Goal: Task Accomplishment & Management: Manage account settings

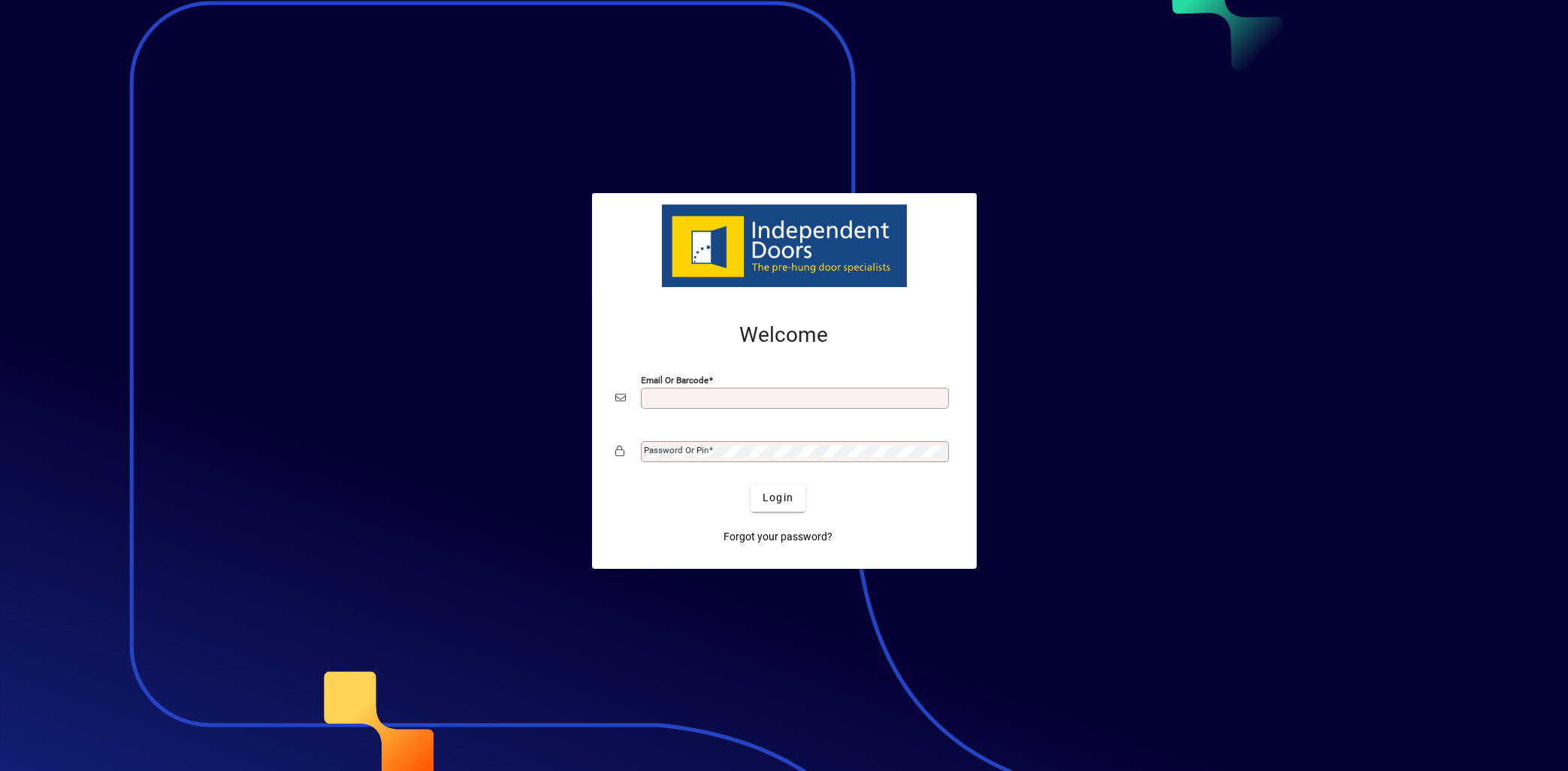
click at [717, 393] on input "Email or Barcode" at bounding box center [796, 398] width 304 height 12
type input "**********"
click at [705, 451] on mat-label "Password or Pin" at bounding box center [677, 450] width 65 height 11
click at [770, 494] on span "Login" at bounding box center [778, 498] width 31 height 16
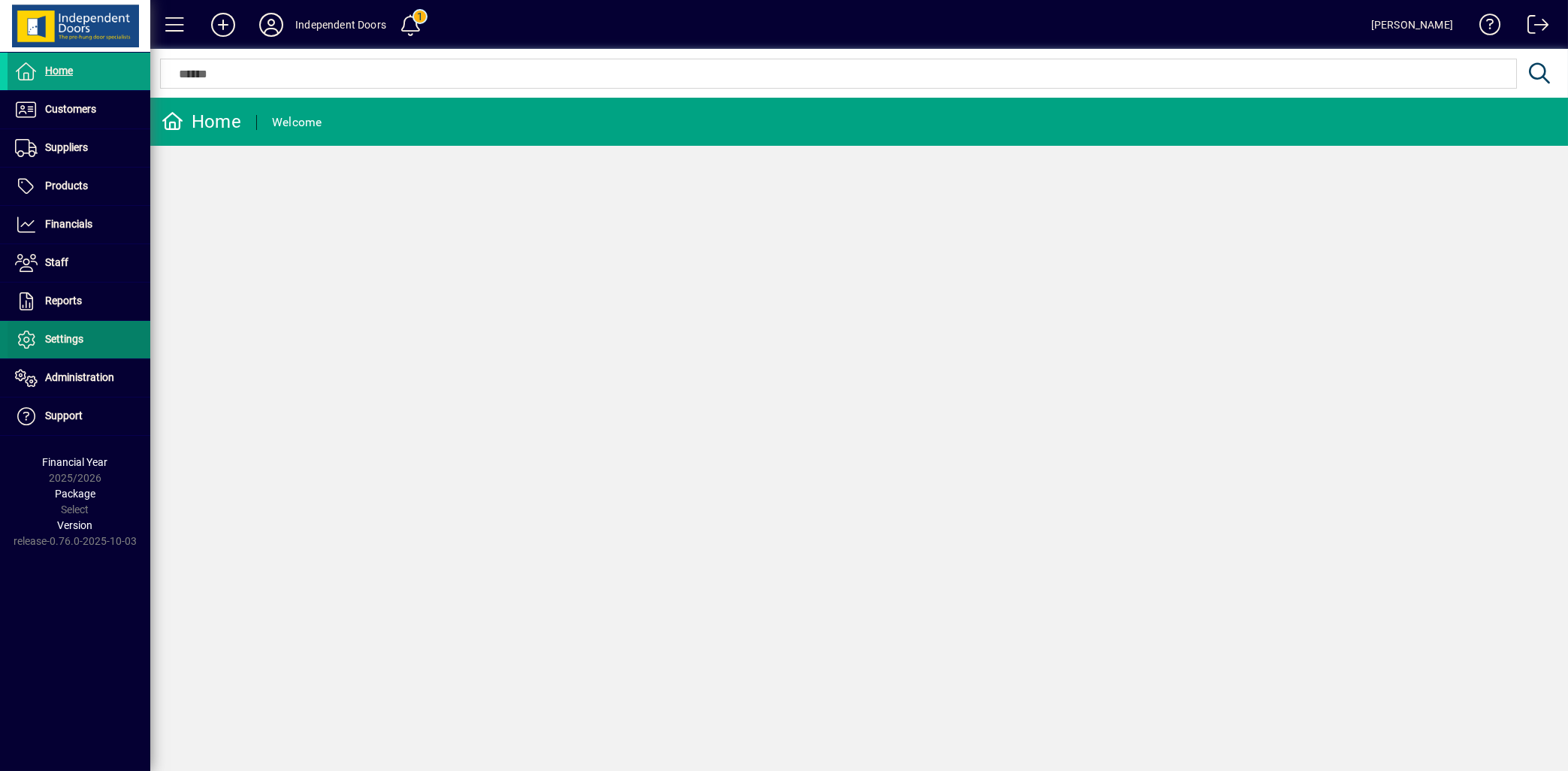
click at [65, 343] on span "Settings" at bounding box center [65, 339] width 39 height 12
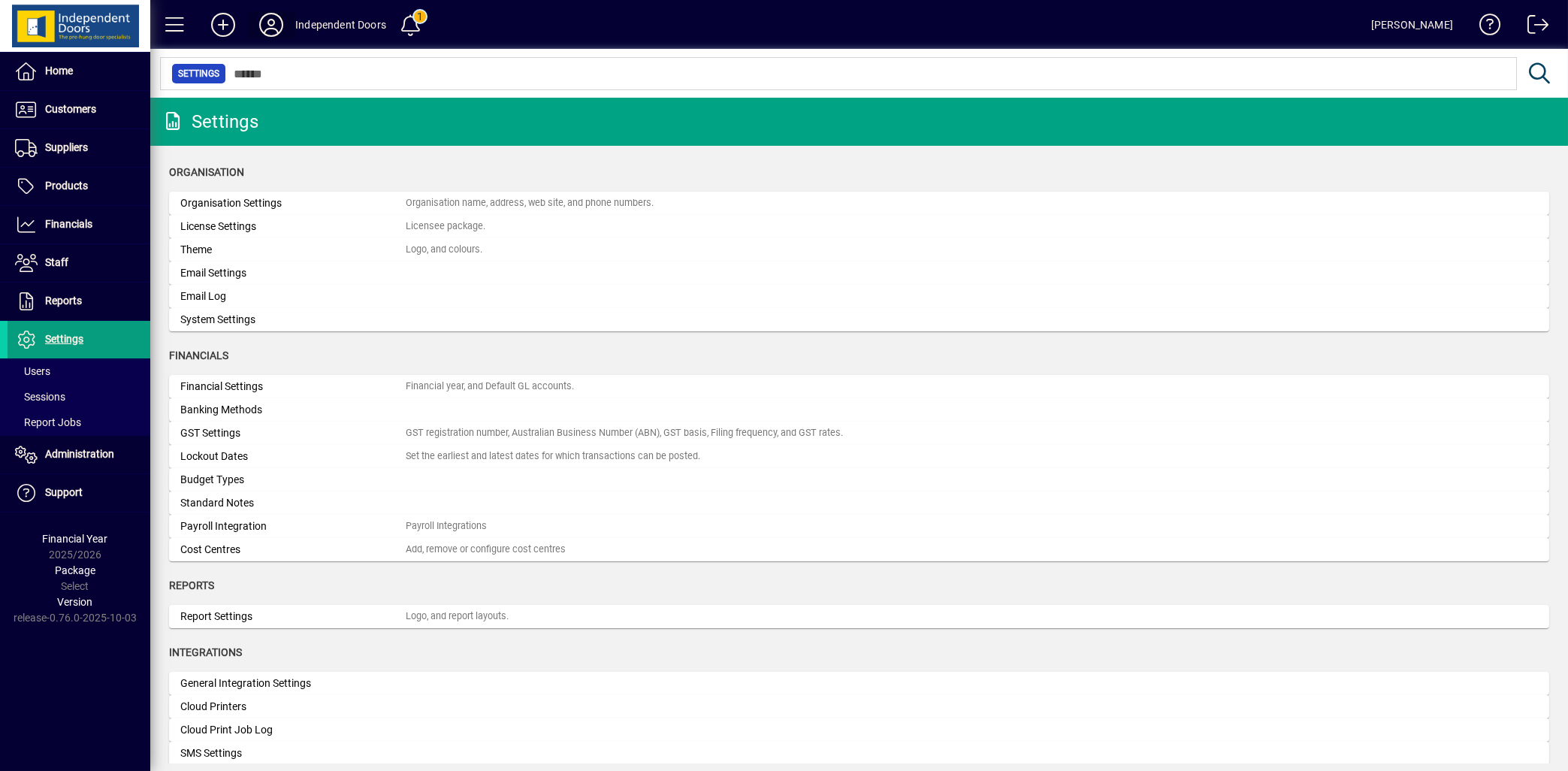
click at [269, 25] on icon at bounding box center [272, 24] width 30 height 24
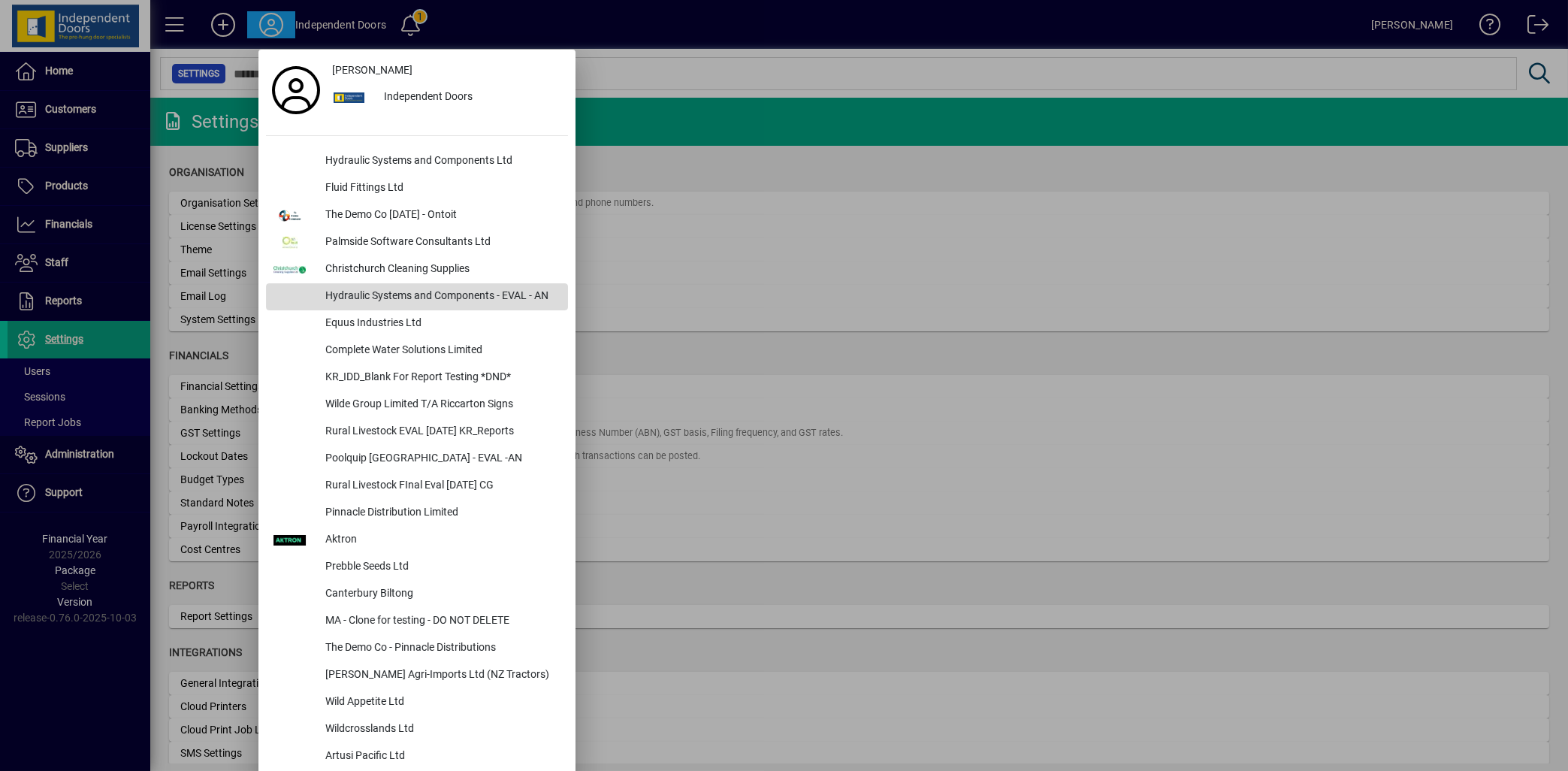
click at [407, 291] on div "Hydraulic Systems and Components - EVAL - AN" at bounding box center [441, 297] width 255 height 27
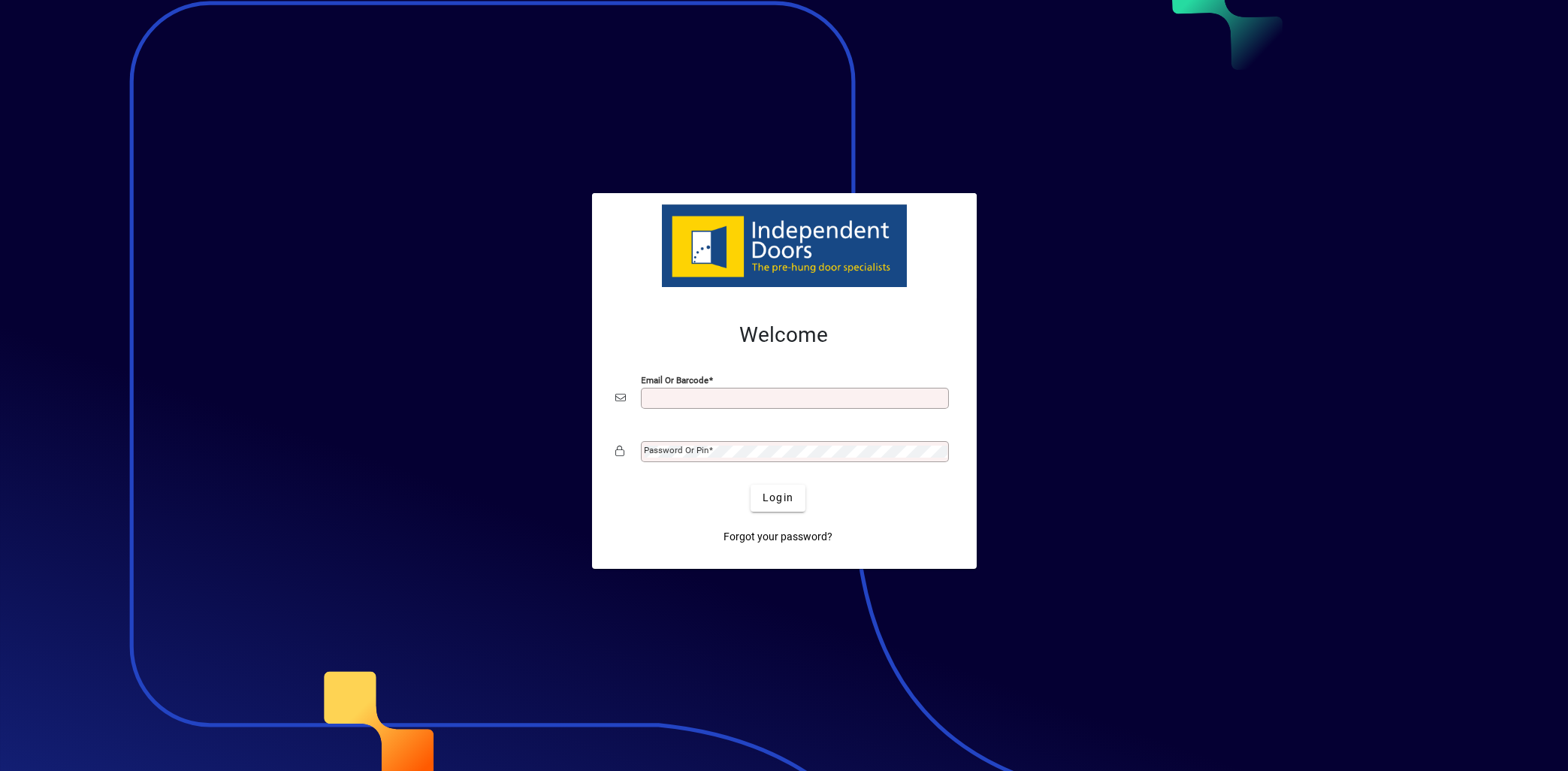
click at [721, 397] on input "Email or Barcode" at bounding box center [796, 398] width 304 height 12
type input "**********"
click at [659, 448] on mat-label "Password or Pin" at bounding box center [677, 450] width 65 height 11
click at [771, 504] on span "Login" at bounding box center [778, 498] width 31 height 16
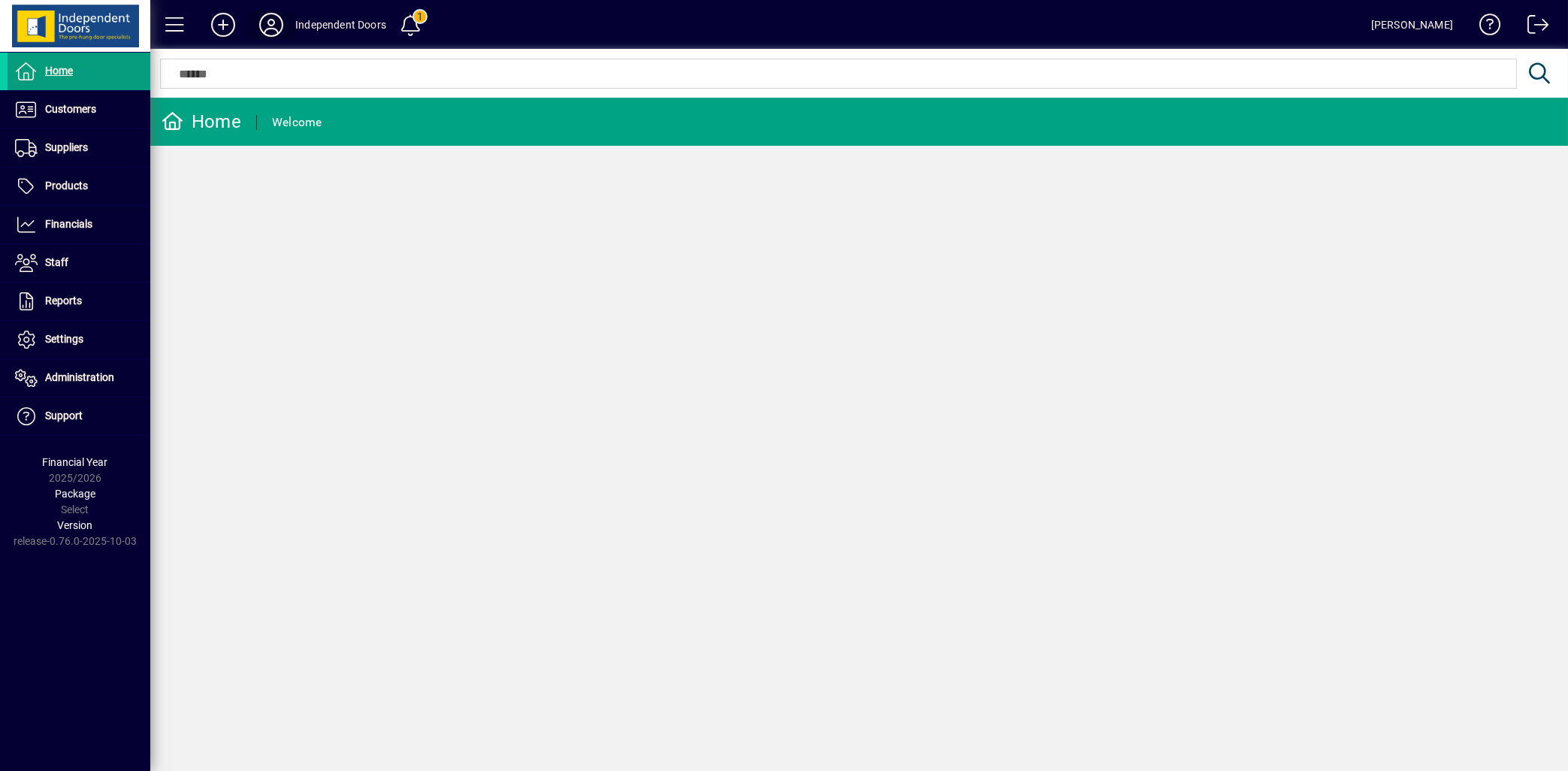
click at [272, 24] on icon at bounding box center [272, 24] width 30 height 24
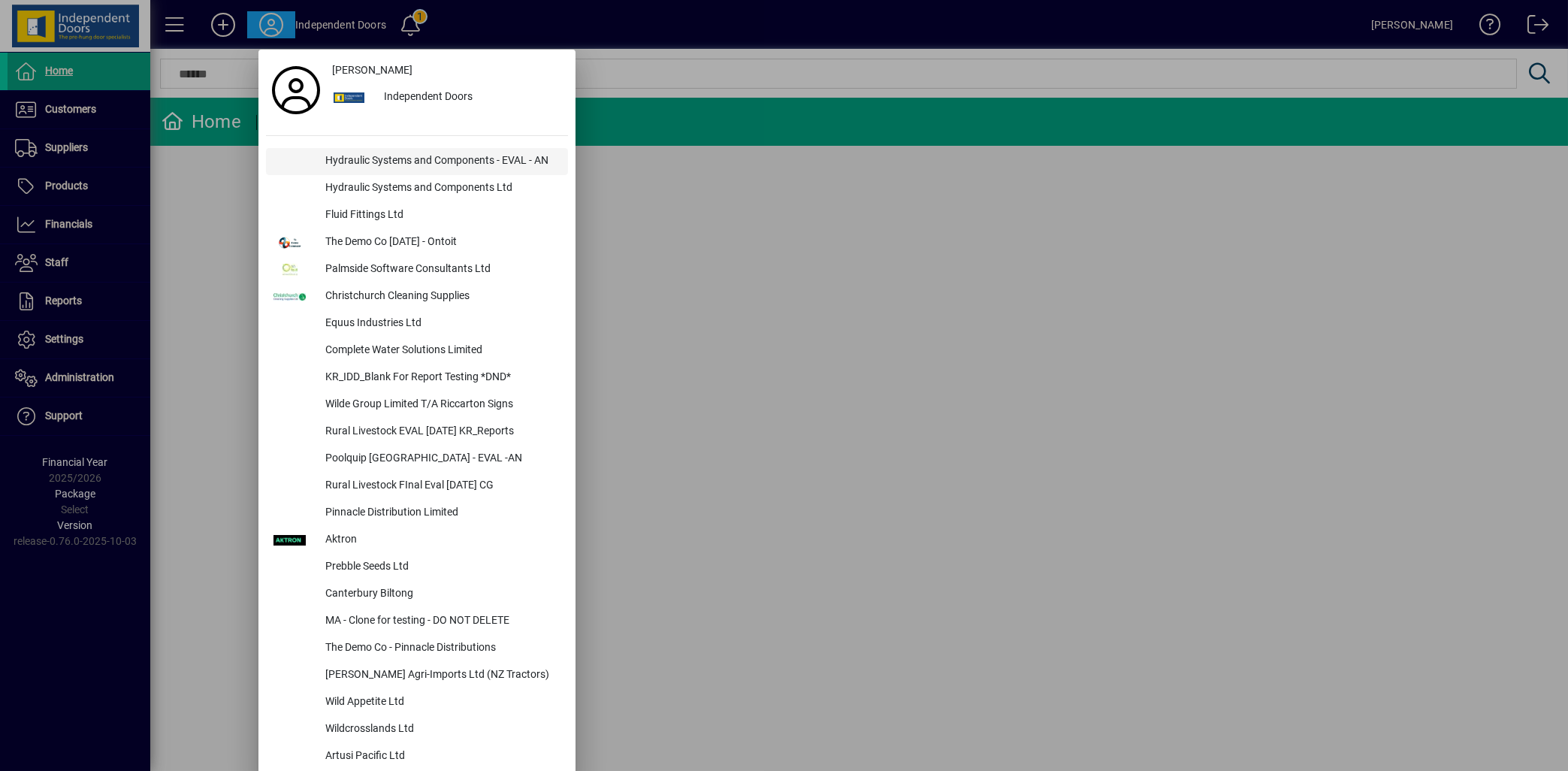
click at [363, 156] on div "Hydraulic Systems and Components - EVAL - AN" at bounding box center [441, 161] width 255 height 27
